Goal: Check status: Check status

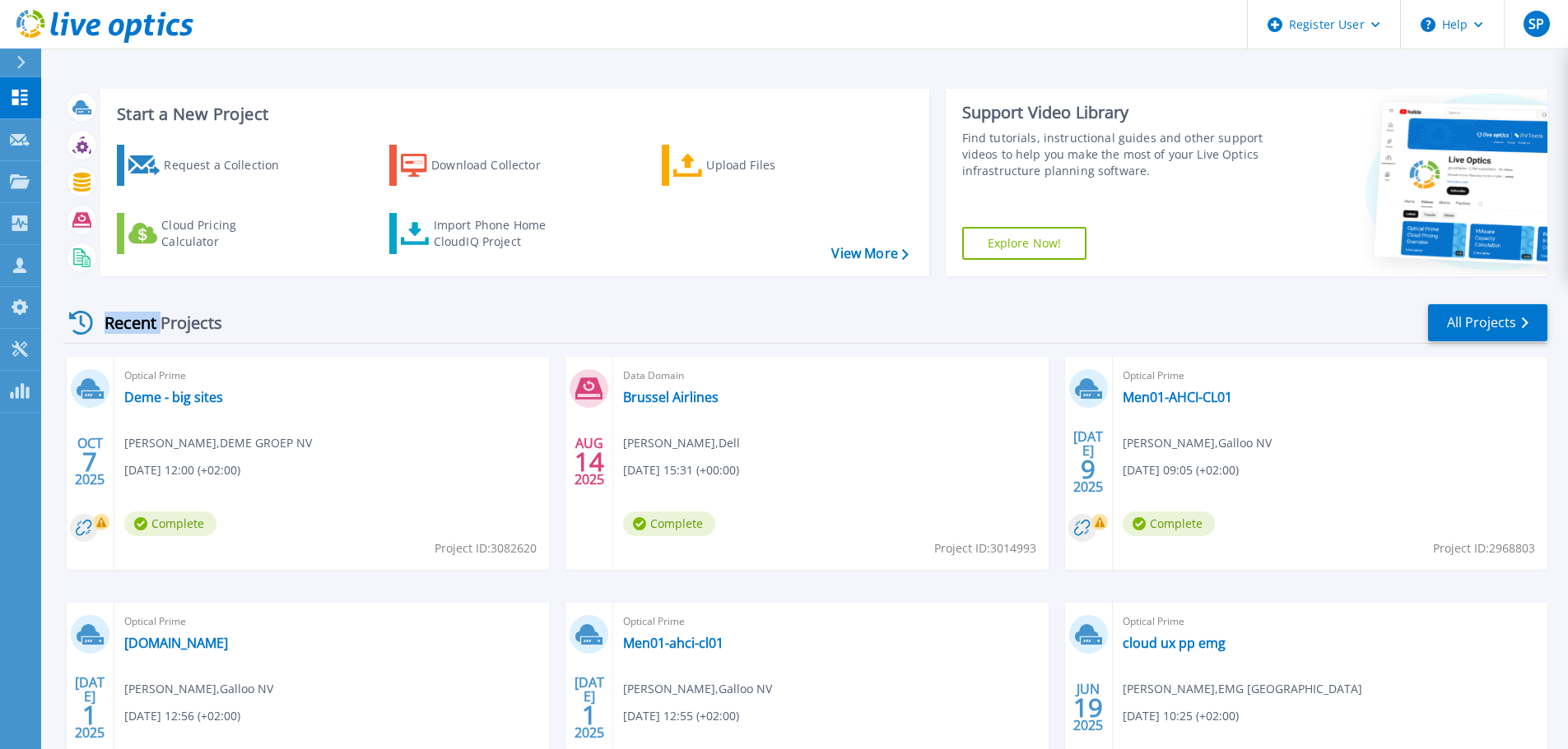
click at [162, 319] on div "Recent Projects All Projects" at bounding box center [805, 324] width 1483 height 41
click at [162, 319] on div "Recent Projects" at bounding box center [153, 323] width 181 height 40
drag, startPoint x: 216, startPoint y: 313, endPoint x: 160, endPoint y: 323, distance: 56.9
click at [160, 323] on div "Recent Projects" at bounding box center [153, 323] width 181 height 40
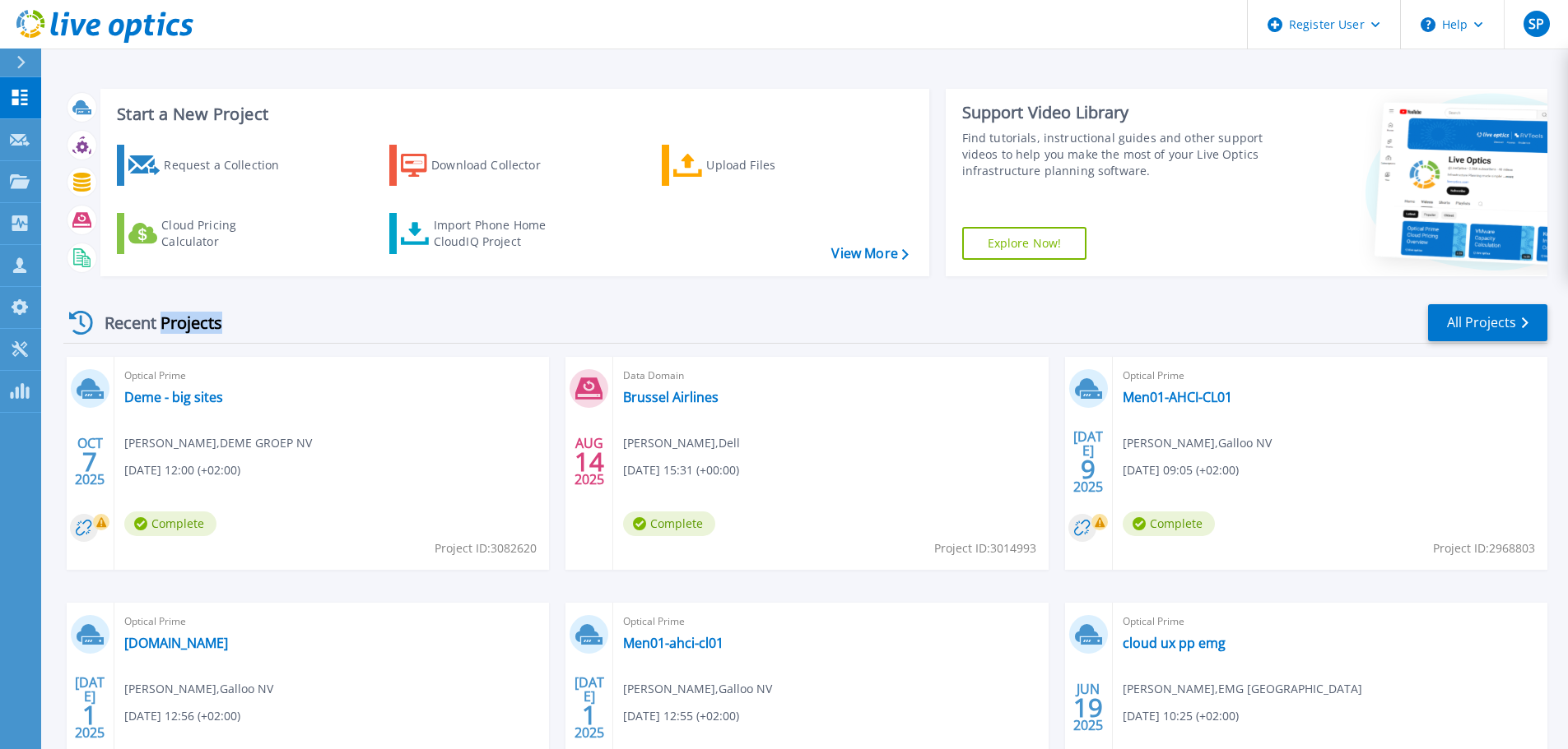
click at [160, 323] on div "Recent Projects" at bounding box center [153, 323] width 181 height 40
click at [193, 323] on div "Recent Projects" at bounding box center [153, 323] width 181 height 40
click at [200, 323] on div "Recent Projects" at bounding box center [153, 323] width 181 height 40
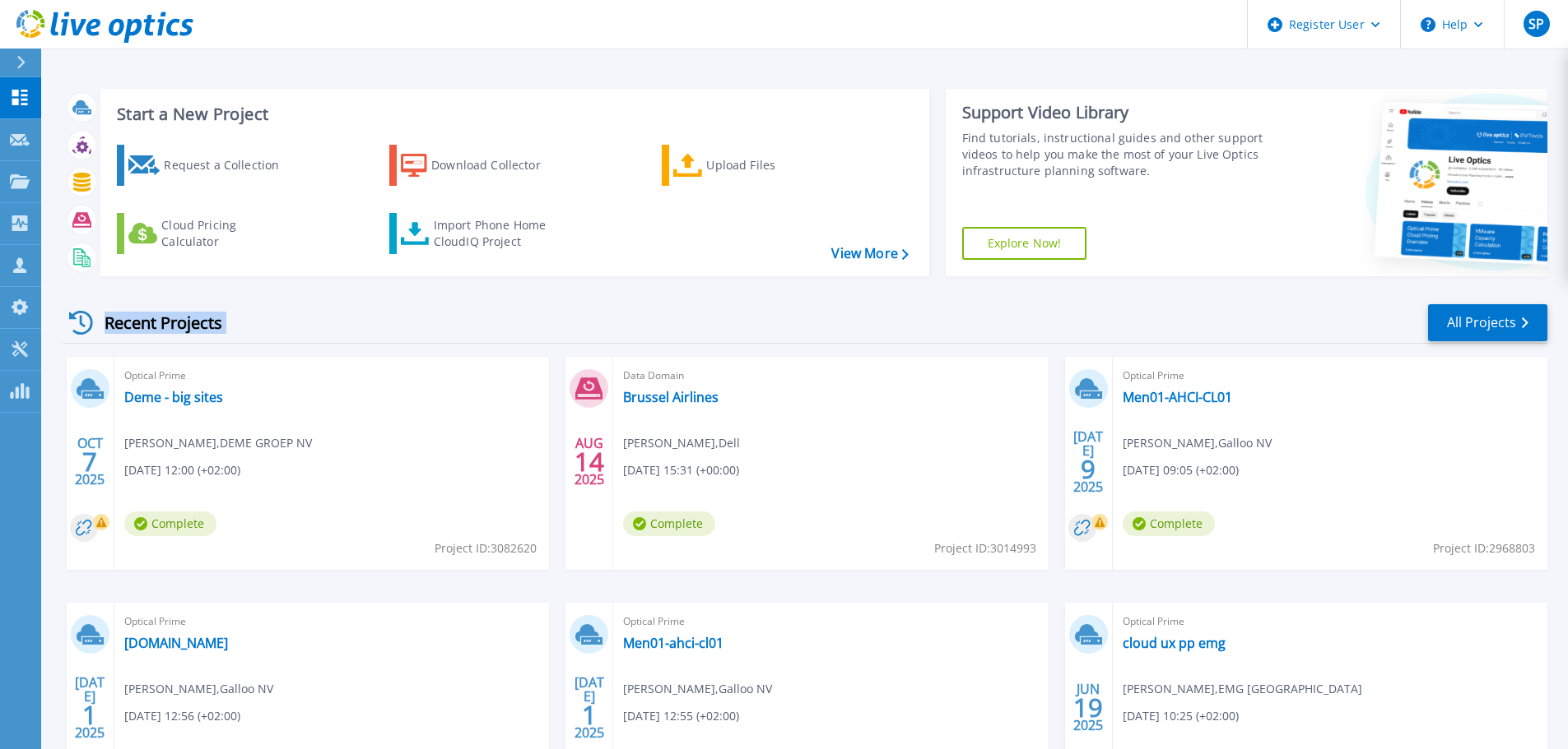
click at [200, 323] on div "Recent Projects" at bounding box center [153, 323] width 181 height 40
click at [259, 325] on div "Recent Projects All Projects" at bounding box center [805, 324] width 1483 height 41
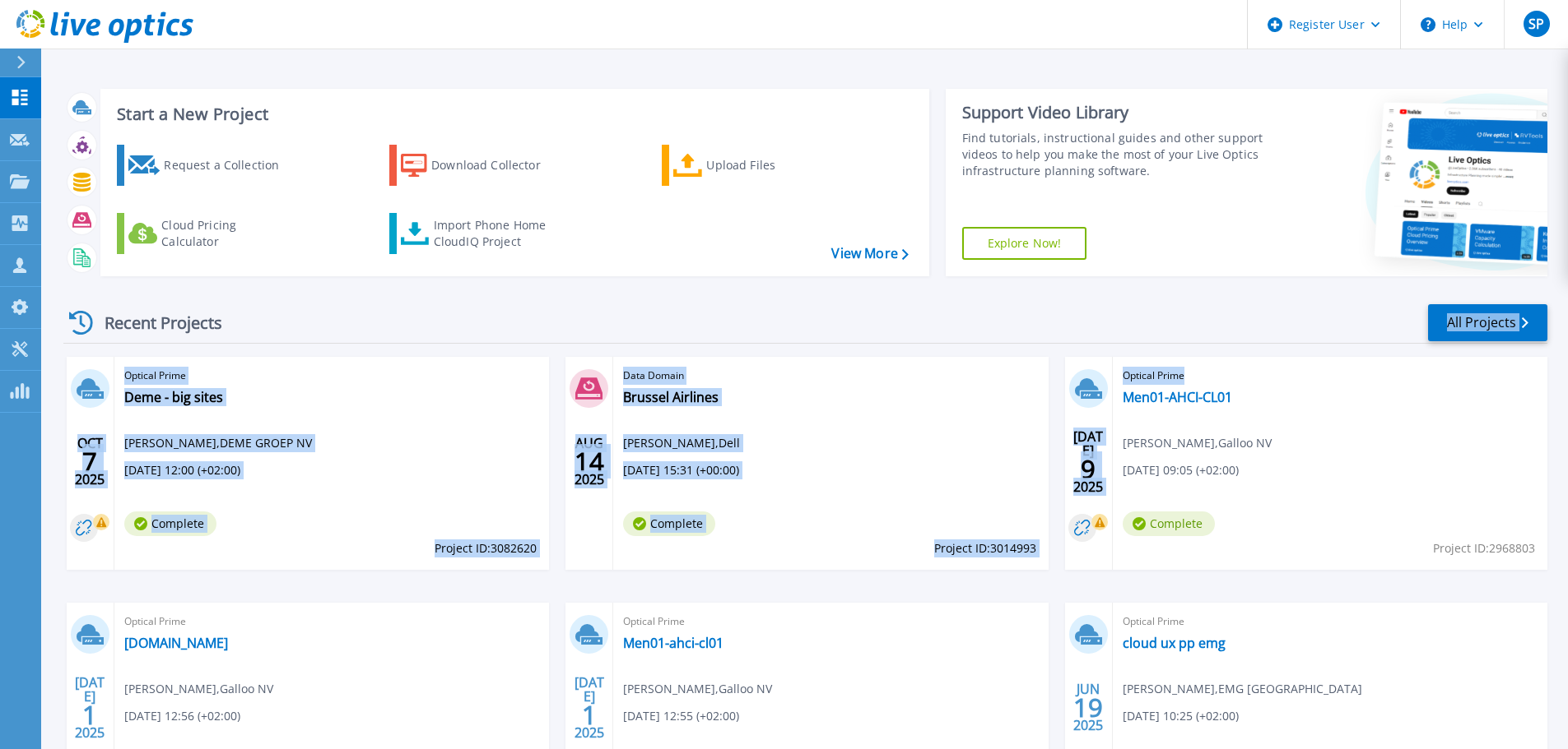
drag, startPoint x: 1140, startPoint y: 313, endPoint x: 1330, endPoint y: 583, distance: 330.2
click at [1330, 583] on div "Recent Projects All Projects OCT 7 2025 Optical Prime Deme - big sites Maarten …" at bounding box center [805, 576] width 1483 height 573
click at [1330, 583] on div "OCT 7 2025 Optical Prime Deme - big sites Maarten van Achte , DEME GROEP NV 10/…" at bounding box center [798, 602] width 1496 height 492
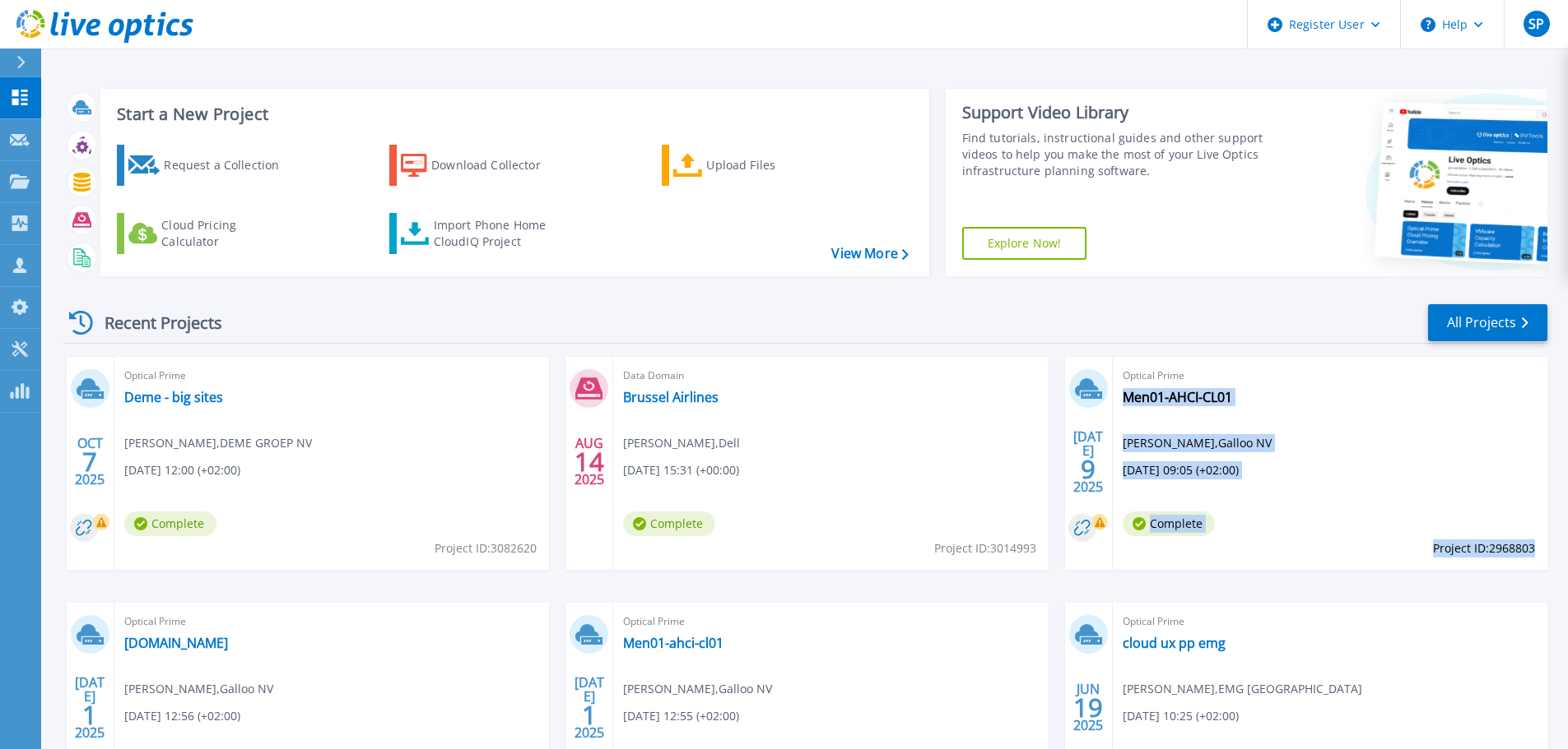
drag, startPoint x: 1496, startPoint y: 548, endPoint x: 1532, endPoint y: 550, distance: 36.1
click at [1532, 550] on div "Optical Prime Men01-AHCI-CL01 Tom Vynckier , Galloo NV 07/09/2025, 09:05 (+02:0…" at bounding box center [1330, 463] width 435 height 213
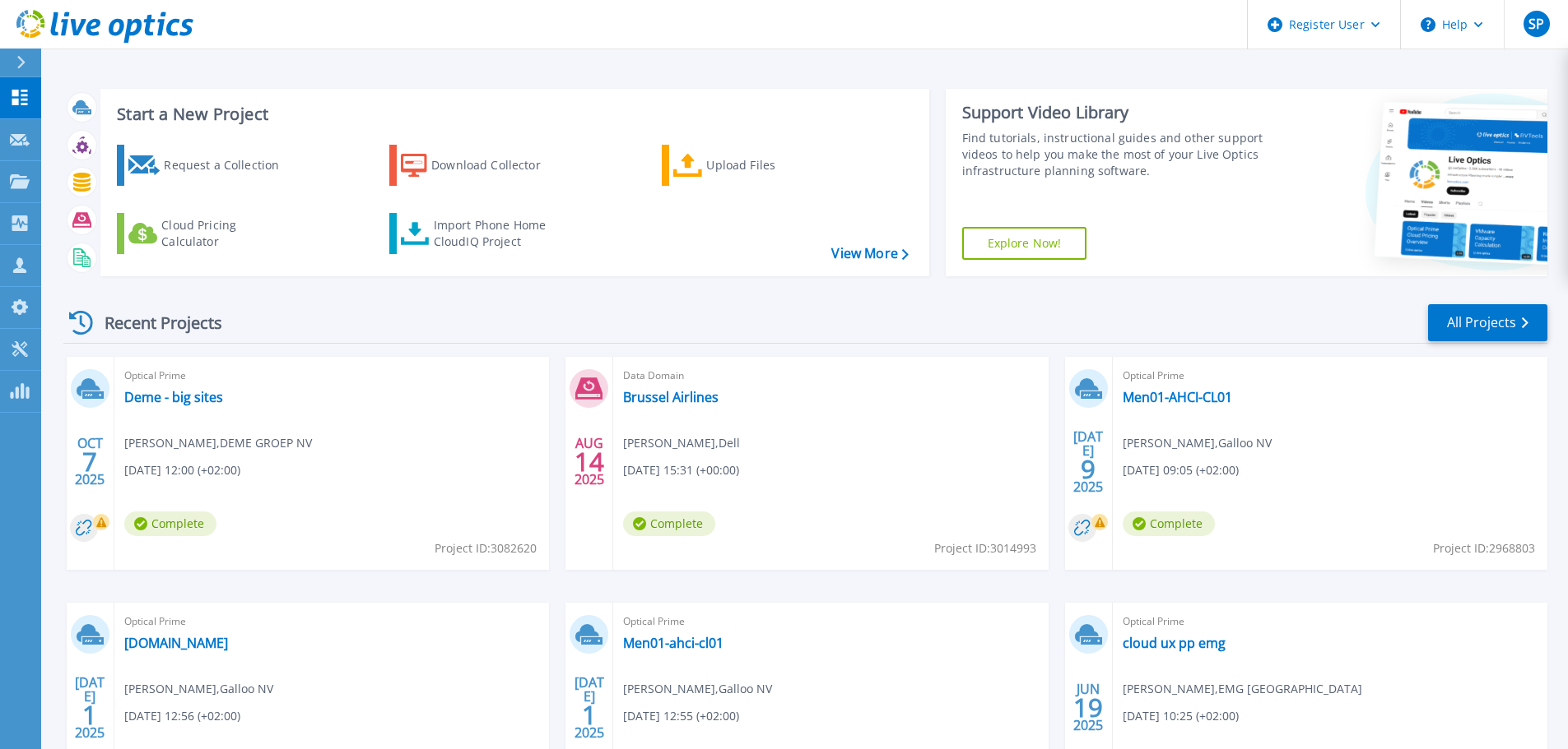
click at [1160, 340] on div "Recent Projects All Projects" at bounding box center [805, 324] width 1483 height 41
drag, startPoint x: 1091, startPoint y: 346, endPoint x: 1419, endPoint y: 581, distance: 403.5
click at [1419, 581] on div "Recent Projects All Projects OCT 7 2025 Optical Prime Deme - big sites Maarten …" at bounding box center [805, 576] width 1483 height 573
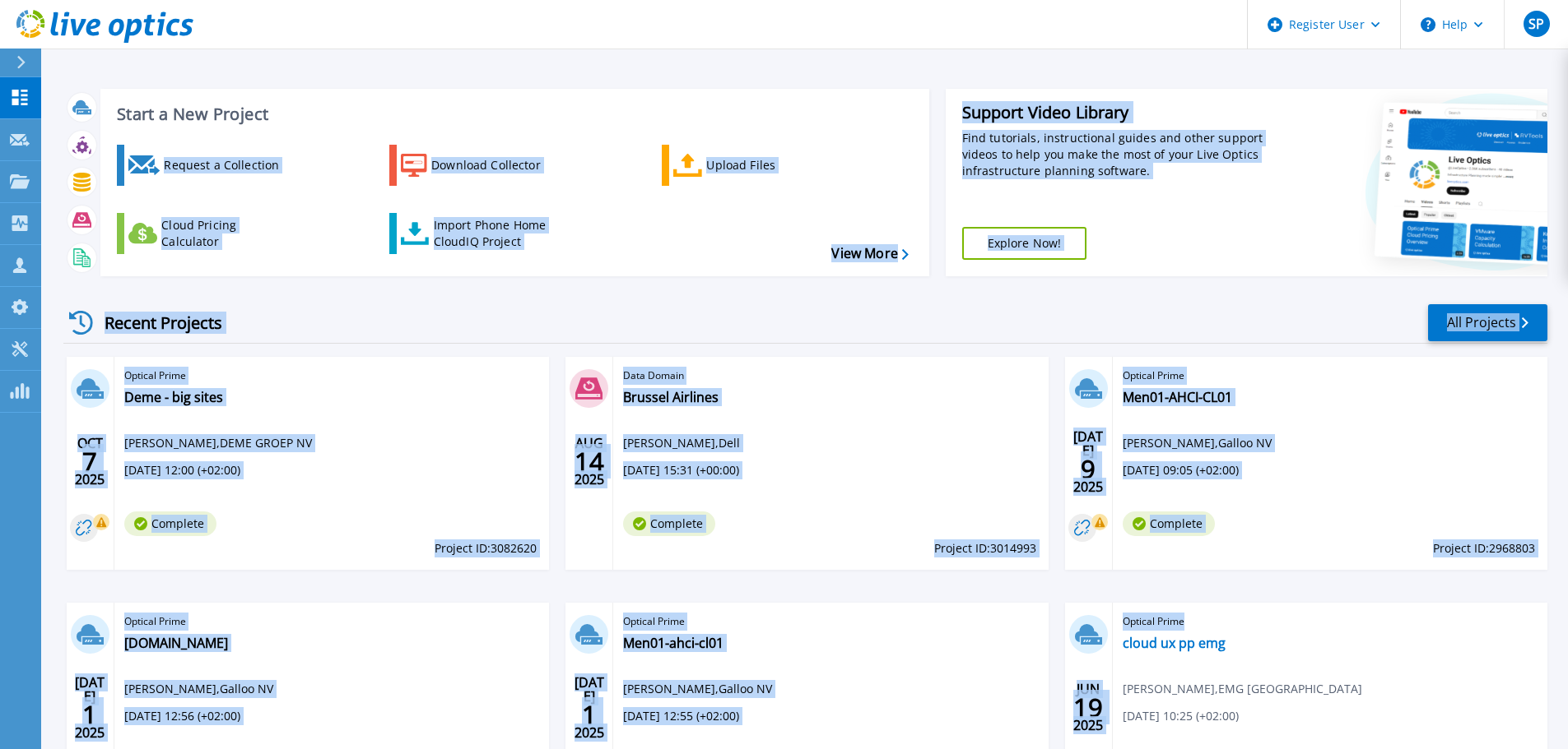
drag, startPoint x: 479, startPoint y: 62, endPoint x: 1317, endPoint y: 715, distance: 1062.4
click at [1317, 715] on div "Start a New Project Request a Collection Download Collector Upload Files Cloud …" at bounding box center [805, 431] width 1527 height 862
click at [1312, 595] on div "OCT 7 2025 Optical Prime Deme - big sites Maarten van Achte , DEME GROEP NV 10/…" at bounding box center [798, 602] width 1496 height 492
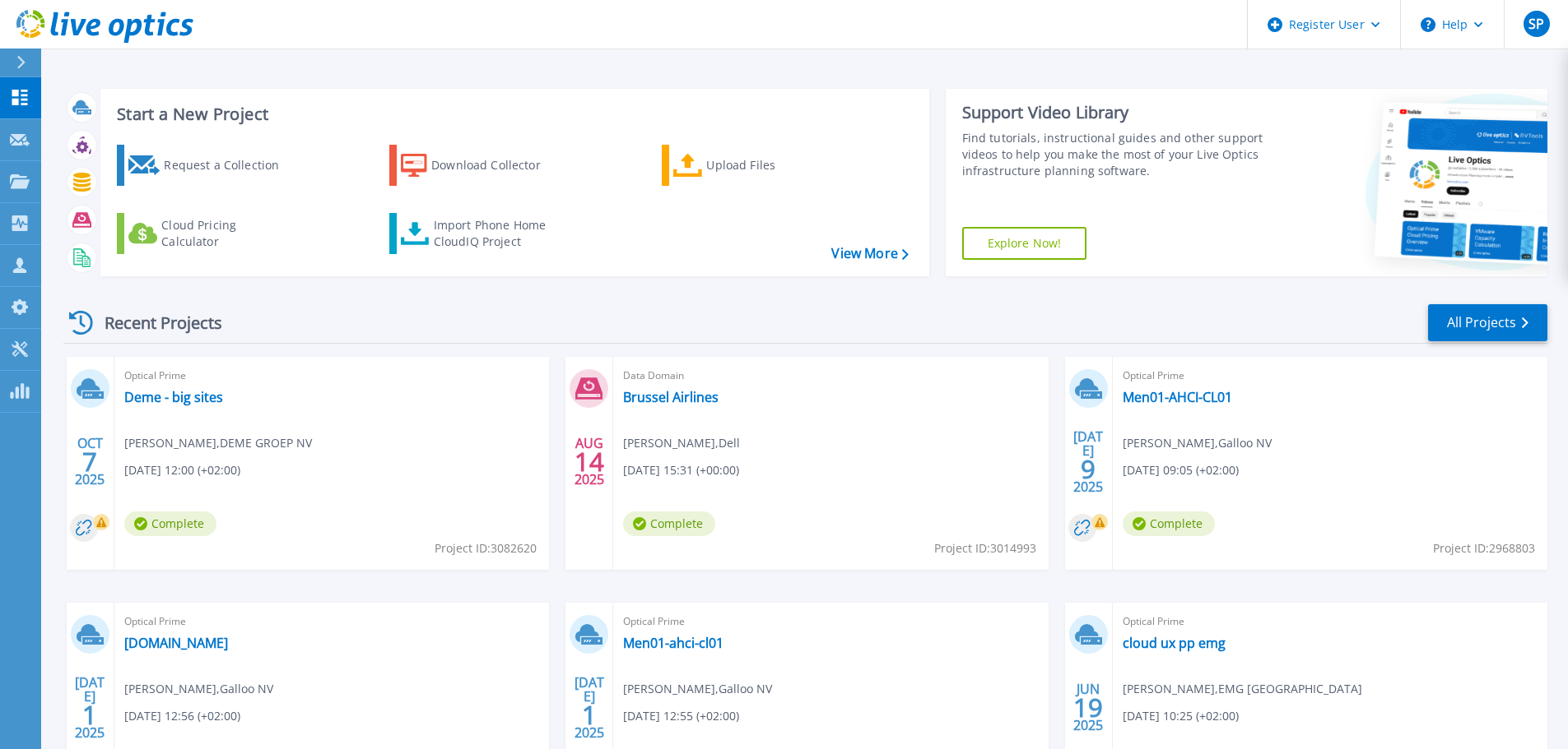
click at [1158, 305] on div "Recent Projects All Projects" at bounding box center [805, 324] width 1483 height 41
click at [492, 60] on div "Start a New Project Request a Collection Download Collector Upload Files Cloud …" at bounding box center [805, 431] width 1527 height 862
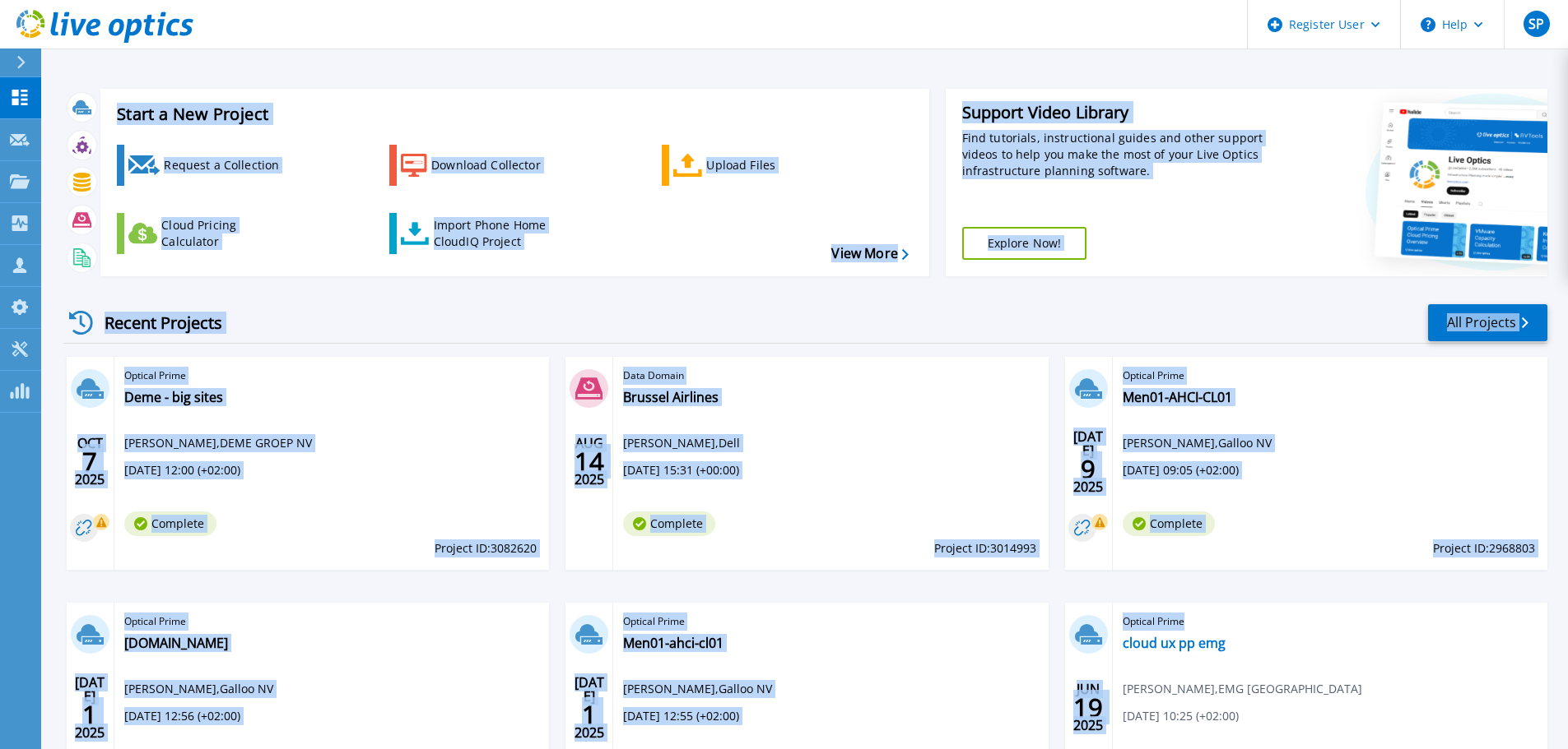
drag, startPoint x: 86, startPoint y: 69, endPoint x: 1277, endPoint y: 597, distance: 1302.8
click at [1277, 597] on div "Start a New Project Request a Collection Download Collector Upload Files Cloud …" at bounding box center [805, 431] width 1527 height 862
click at [1277, 596] on div "OCT 7 2025 Optical Prime Deme - big sites Maarten van Achte , DEME GROEP NV 10/…" at bounding box center [798, 602] width 1496 height 492
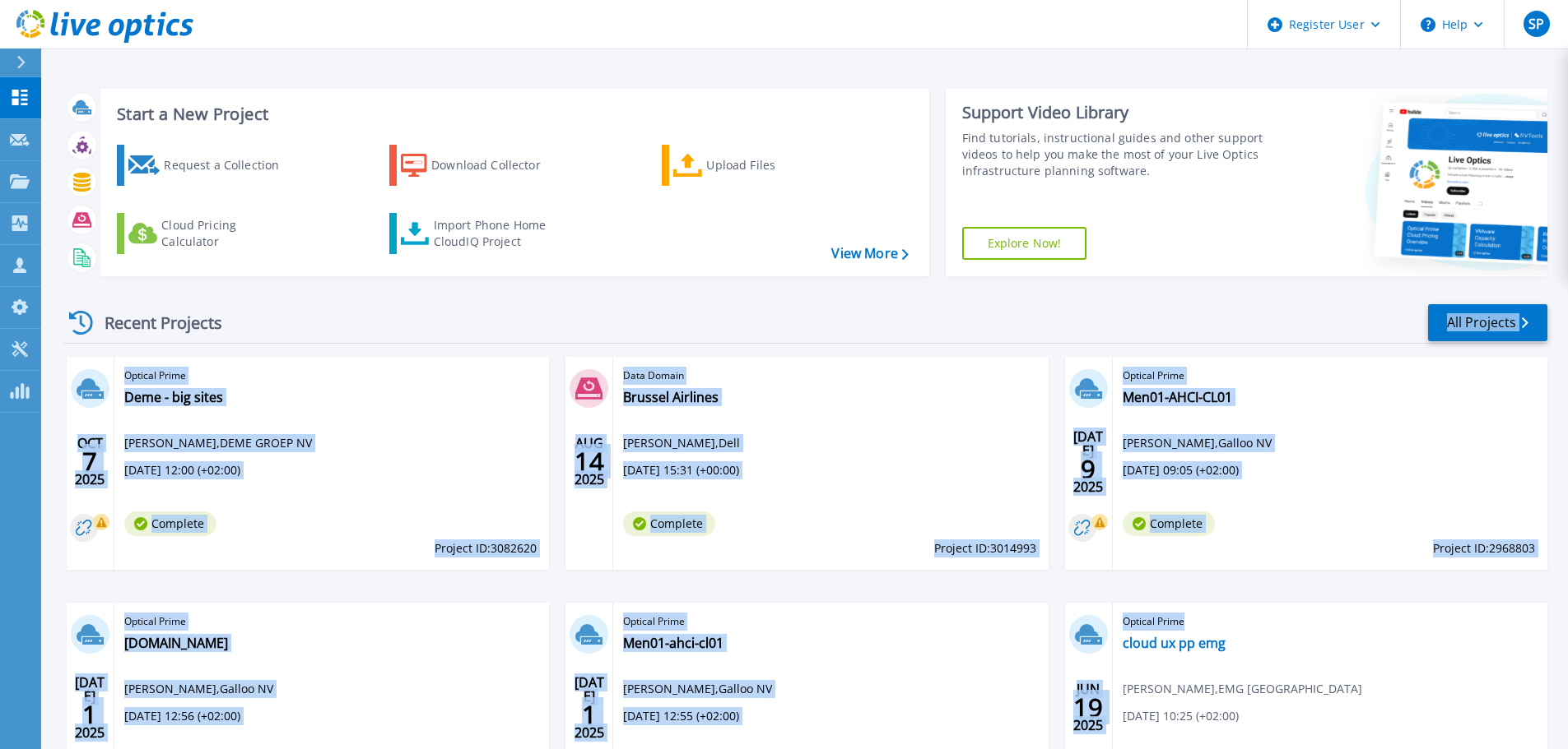
drag, startPoint x: 1240, startPoint y: 590, endPoint x: 973, endPoint y: 304, distance: 391.3
click at [973, 304] on div "Recent Projects All Projects OCT 7 2025 Optical Prime Deme - big sites Maarten …" at bounding box center [805, 576] width 1483 height 573
click at [973, 304] on div "Recent Projects All Projects" at bounding box center [805, 324] width 1483 height 41
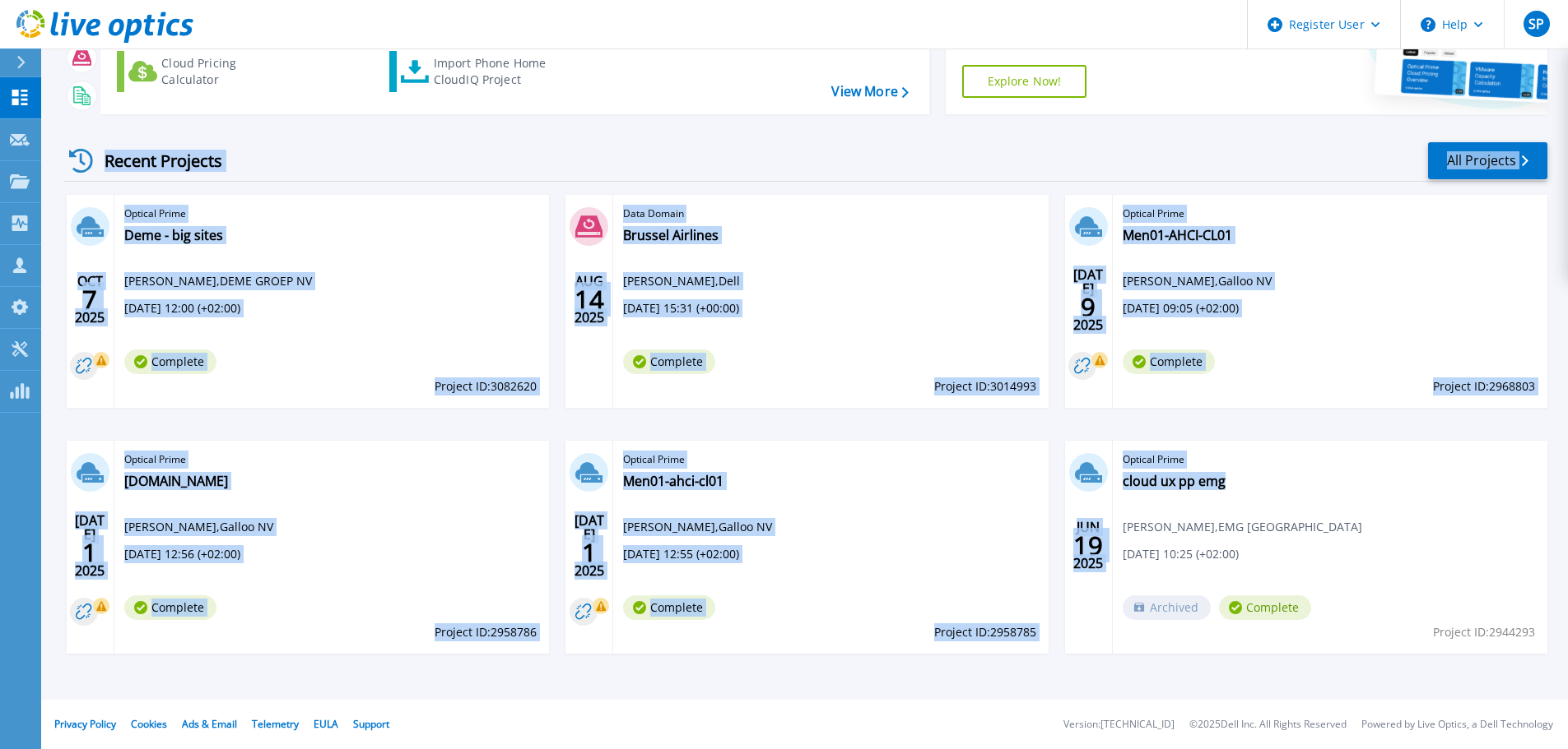
drag, startPoint x: 95, startPoint y: 324, endPoint x: 1265, endPoint y: 554, distance: 1192.4
click at [1265, 554] on div "Recent Projects All Projects OCT 7 2025 Optical Prime Deme - big sites Maarten …" at bounding box center [805, 414] width 1483 height 573
click at [1197, 405] on div "Optical Prime Men01-AHCI-CL01 Tom Vynckier , Galloo NV 07/09/2025, 09:05 (+02:0…" at bounding box center [1330, 301] width 435 height 213
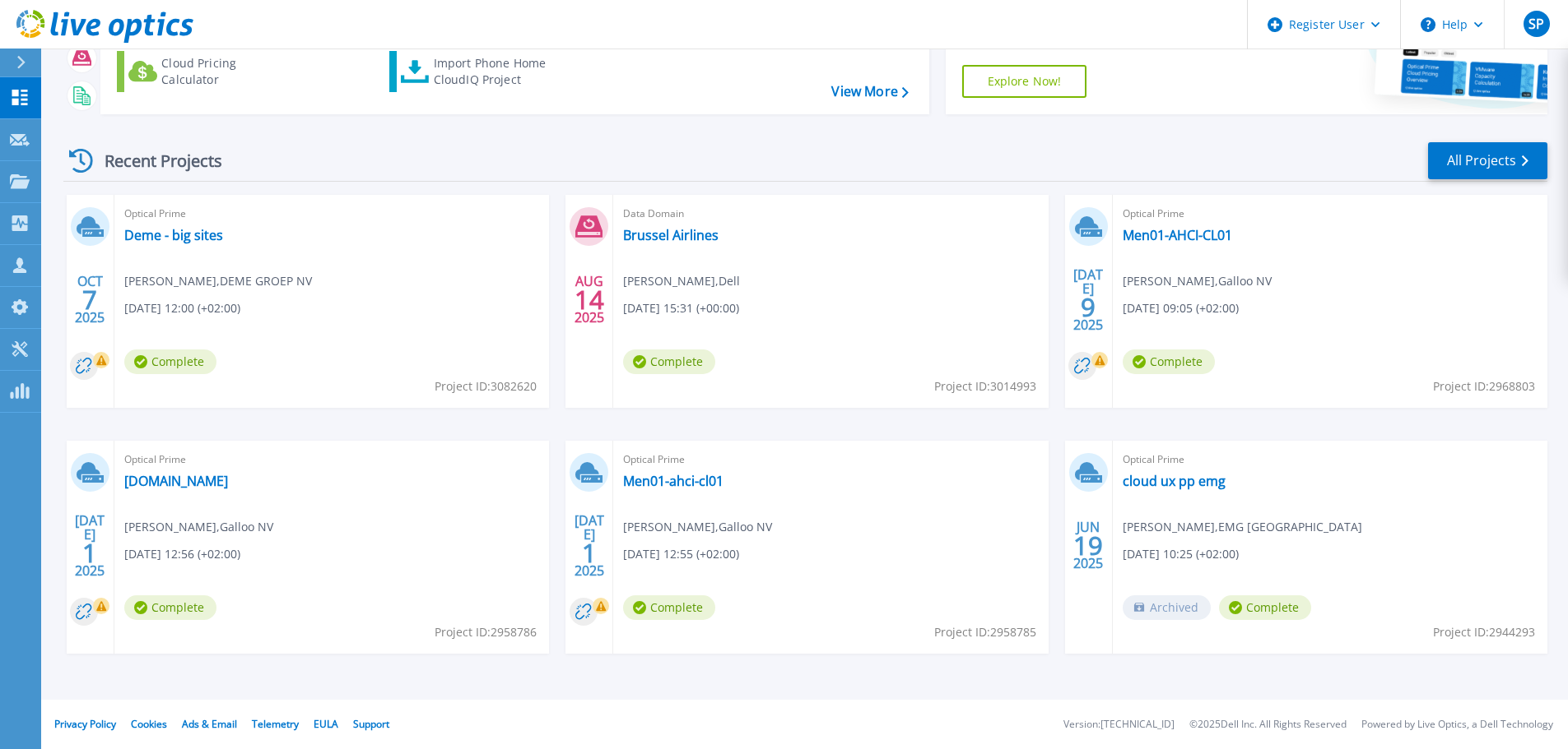
click at [1204, 422] on div "OCT 7 2025 Optical Prime Deme - big sites Maarten van Achte , DEME GROEP NV 10/…" at bounding box center [798, 440] width 1496 height 492
click at [1173, 156] on div "Recent Projects All Projects" at bounding box center [805, 162] width 1483 height 41
